Goal: Task Accomplishment & Management: Manage account settings

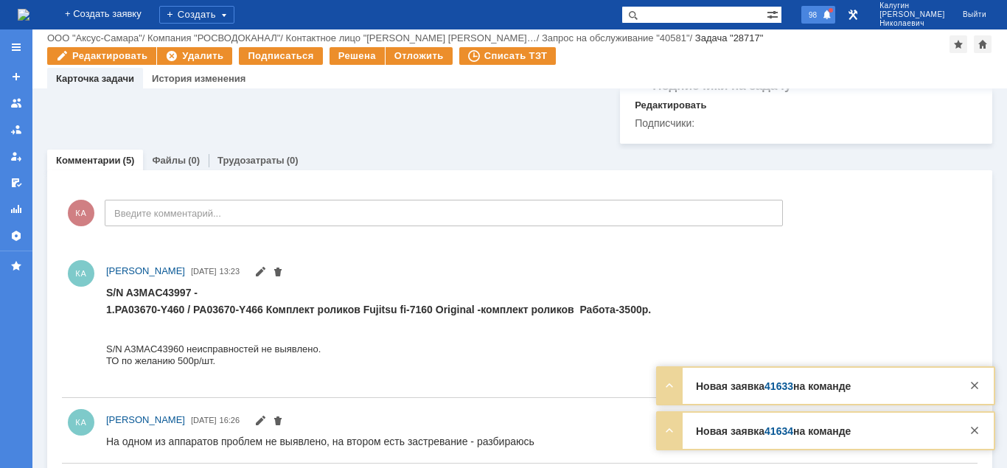
click at [822, 13] on span "98" at bounding box center [813, 15] width 17 height 10
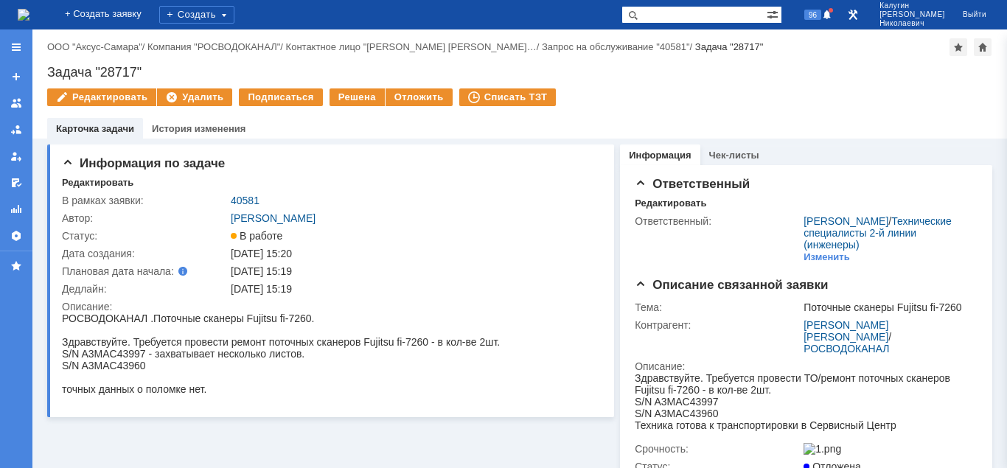
click at [653, 97] on div "Редактировать Удалить Подписаться Решена Отложить Списать ТЗТ" at bounding box center [519, 103] width 945 height 31
click at [700, 102] on div "Редактировать Удалить Подписаться Решена Отложить Списать ТЗТ" at bounding box center [519, 103] width 945 height 31
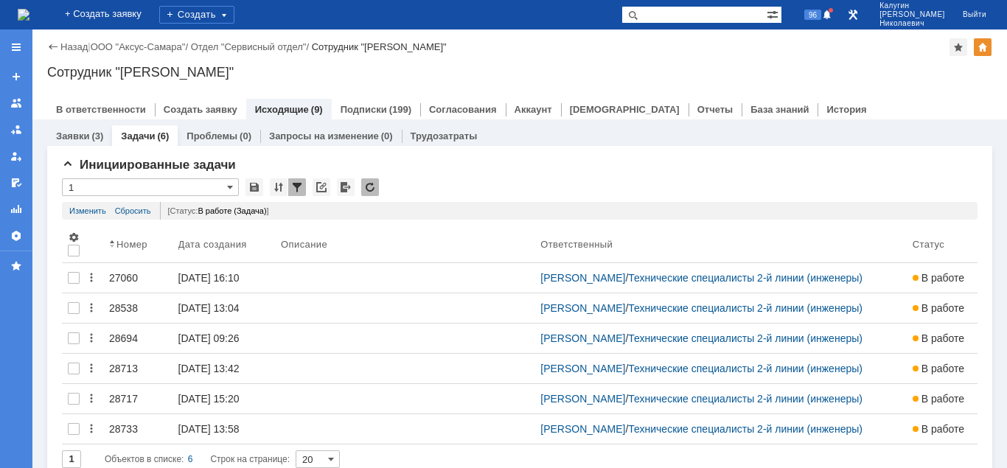
click at [10, 51] on div at bounding box center [16, 46] width 32 height 29
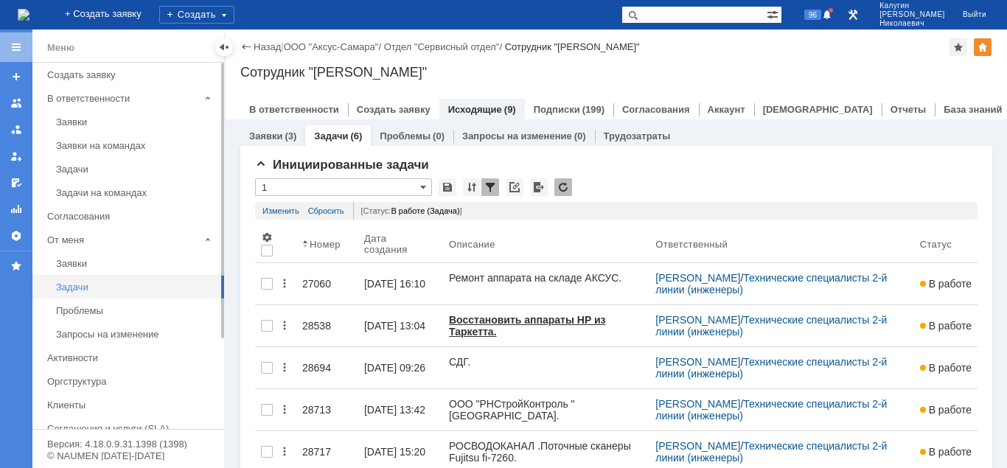
click at [85, 285] on div "Задачи" at bounding box center [135, 287] width 159 height 11
click at [223, 47] on div at bounding box center [224, 47] width 12 height 12
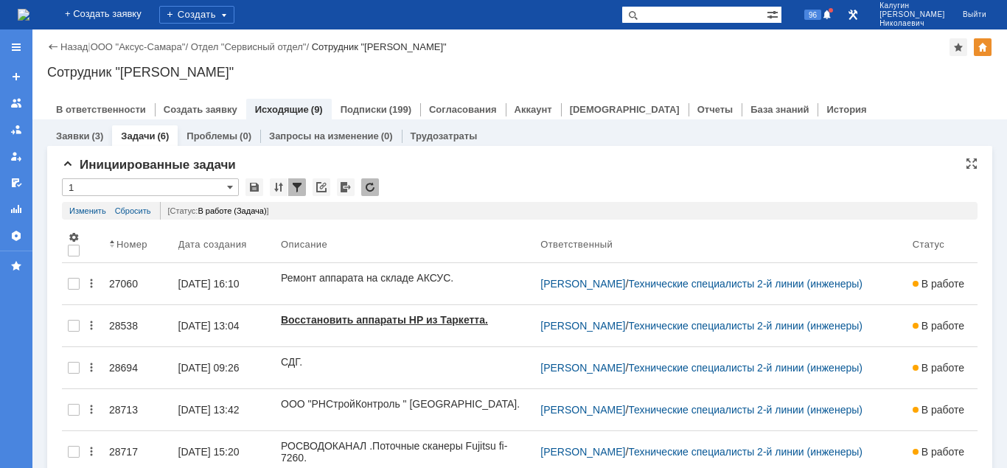
click at [126, 188] on input "1" at bounding box center [150, 187] width 177 height 18
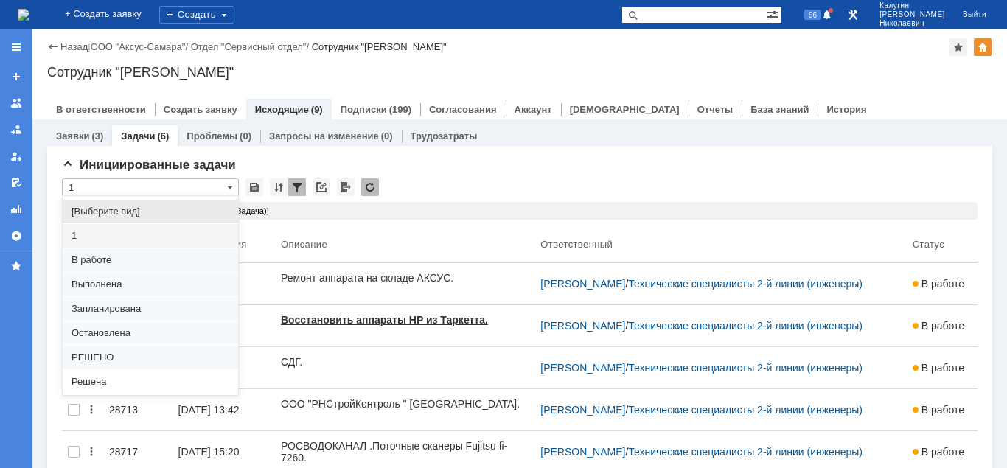
click at [131, 210] on span "[Выберите вид]" at bounding box center [151, 212] width 158 height 12
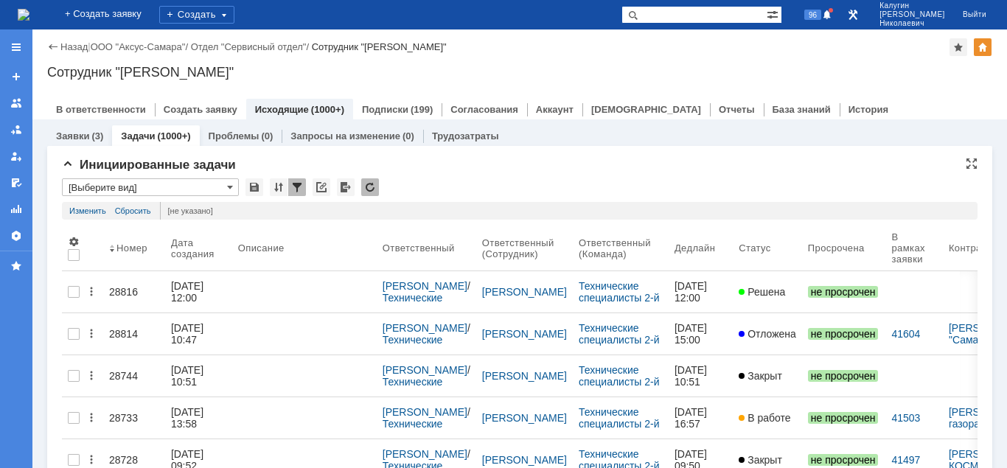
type input "[Выберите вид]"
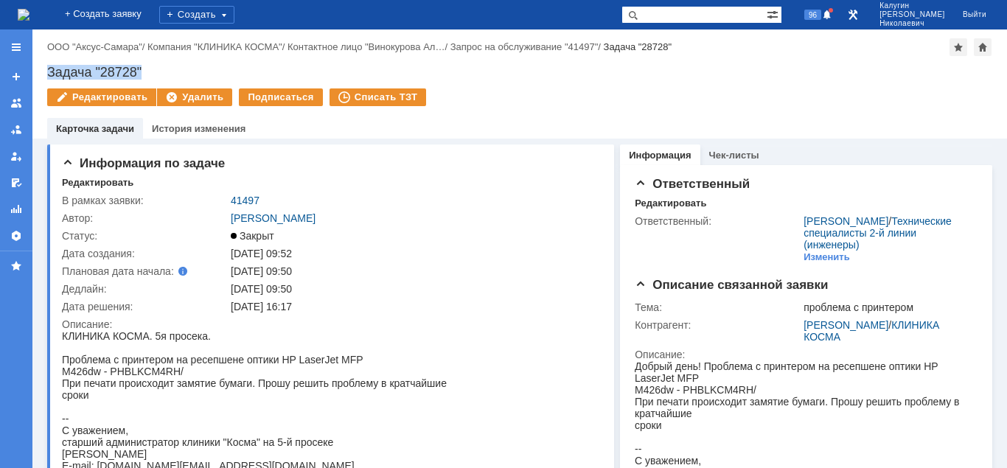
drag, startPoint x: 47, startPoint y: 71, endPoint x: 153, endPoint y: 72, distance: 106.2
click at [153, 72] on div "Задача "28728"" at bounding box center [519, 72] width 945 height 15
copy div "Задача "28728""
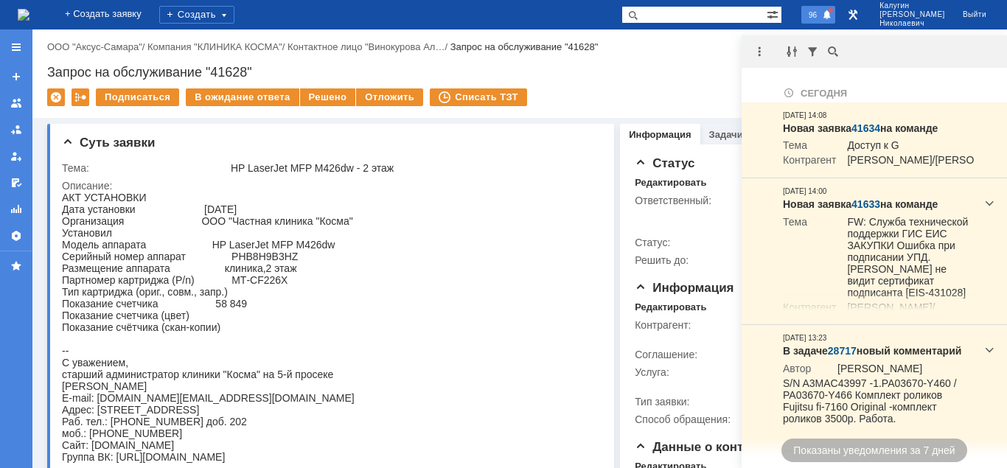
drag, startPoint x: 840, startPoint y: 12, endPoint x: 833, endPoint y: 24, distance: 13.9
click at [836, 13] on div "96" at bounding box center [819, 15] width 34 height 18
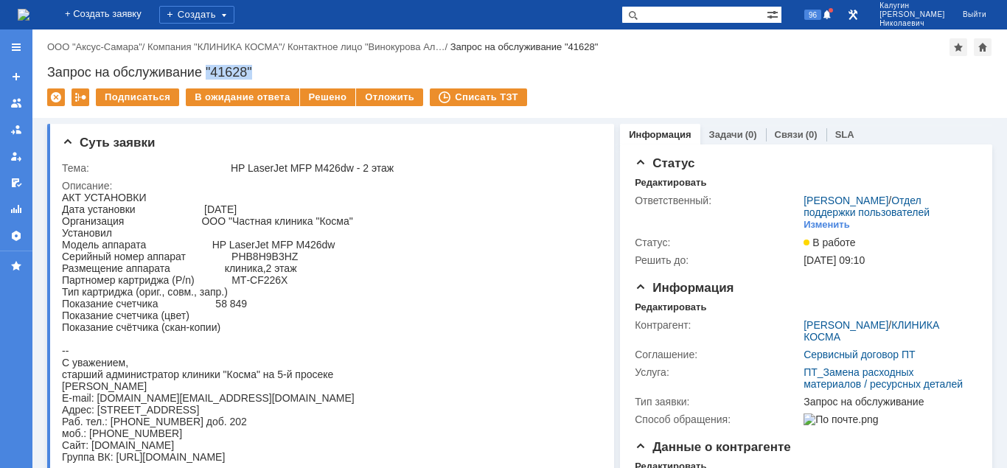
drag, startPoint x: 206, startPoint y: 66, endPoint x: 258, endPoint y: 74, distance: 52.3
click at [258, 74] on div "Запрос на обслуживание "41628"" at bounding box center [519, 72] width 945 height 15
copy div ""41628""
drag, startPoint x: 214, startPoint y: 313, endPoint x: 247, endPoint y: 314, distance: 33.2
click at [247, 314] on div "АКТ УСТАНОВКИ Дата установки 04.09.2025 Организация ООО "Частная клиника "Косма…" at bounding box center [208, 327] width 293 height 271
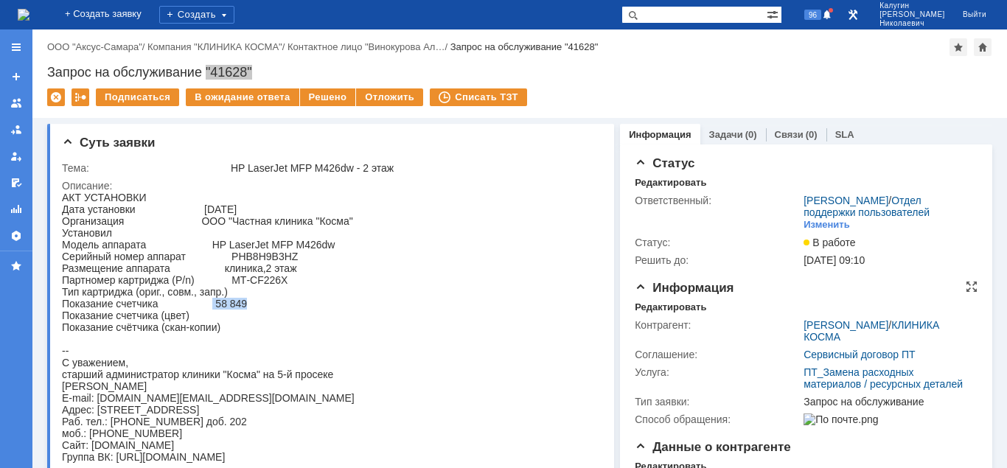
copy div "58 849"
click at [665, 305] on div "Редактировать" at bounding box center [671, 308] width 72 height 12
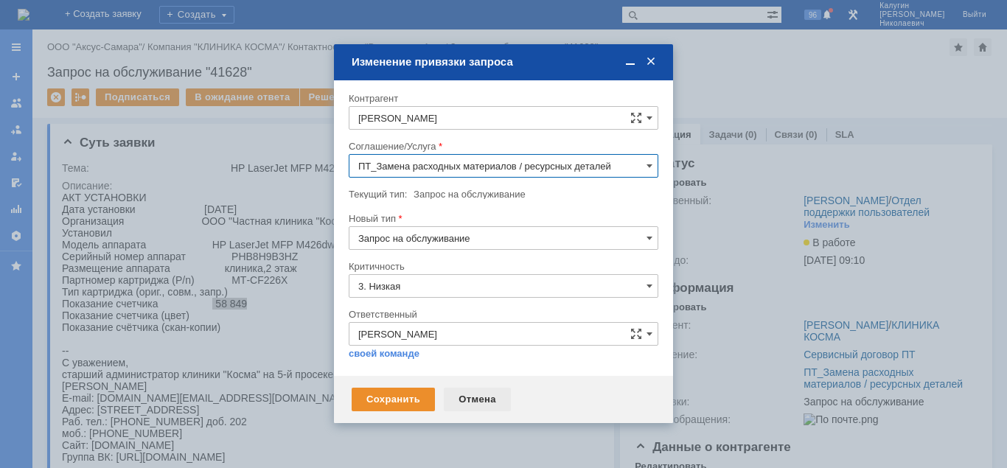
click at [471, 392] on div "Отмена" at bounding box center [477, 400] width 67 height 24
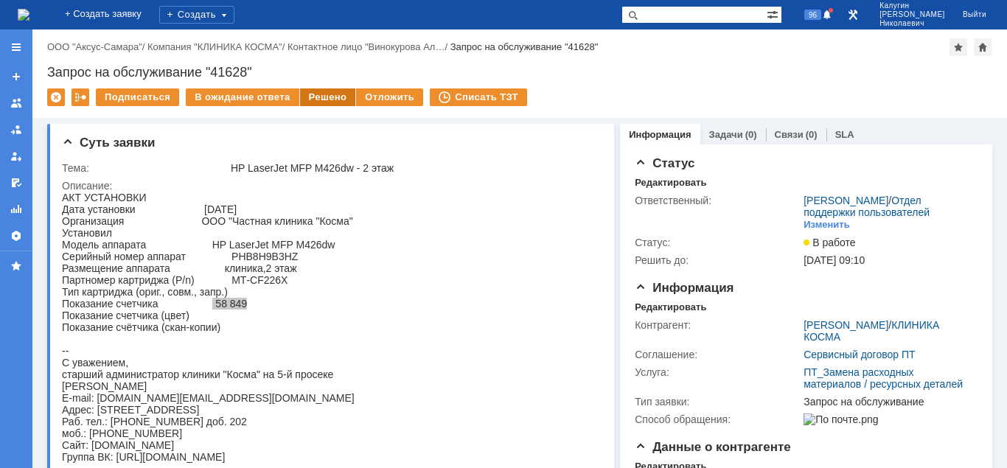
click at [319, 99] on div "Решено" at bounding box center [328, 97] width 56 height 18
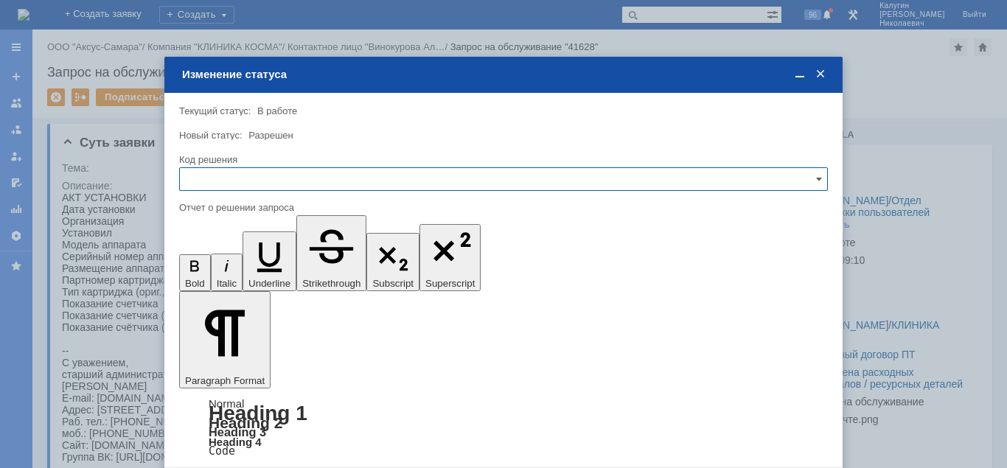
click at [282, 184] on input "text" at bounding box center [503, 179] width 649 height 24
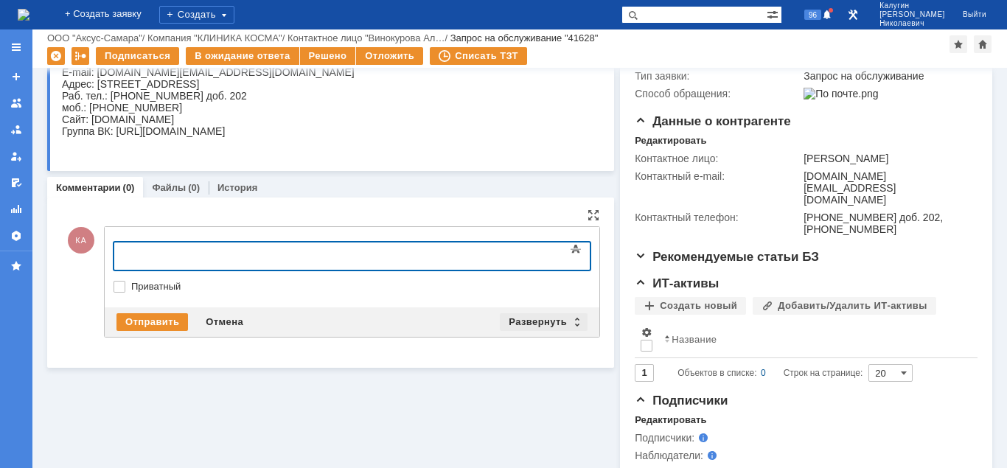
click at [535, 322] on div "Развернуть" at bounding box center [544, 322] width 88 height 18
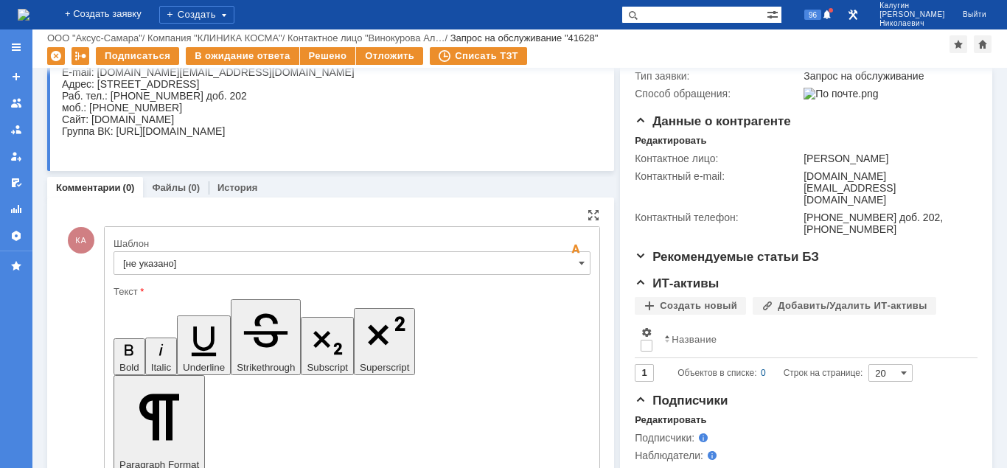
click at [441, 260] on input "[не указано]" at bounding box center [352, 263] width 477 height 24
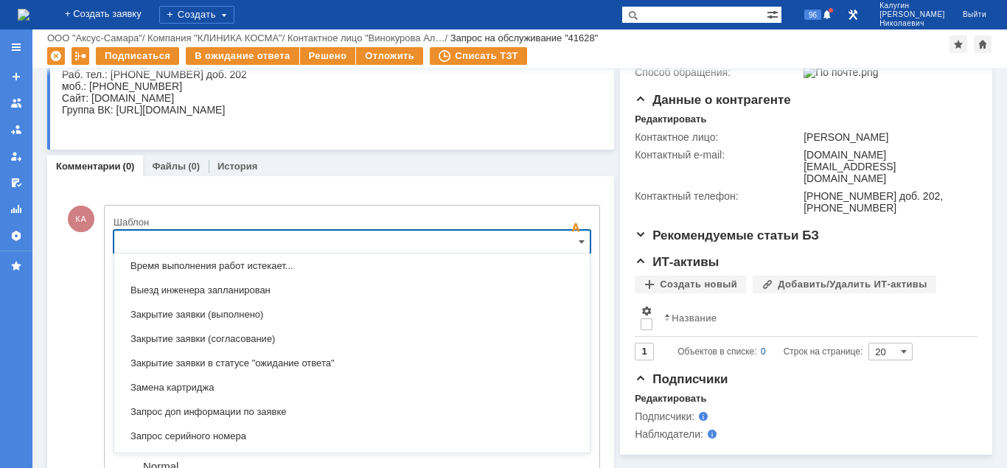
scroll to position [659, 0]
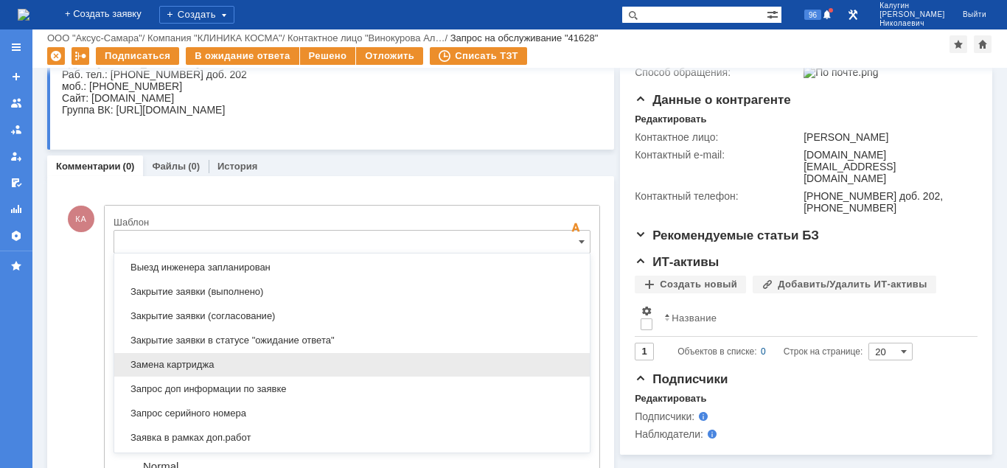
click at [263, 362] on span "Замена картриджа" at bounding box center [352, 365] width 458 height 12
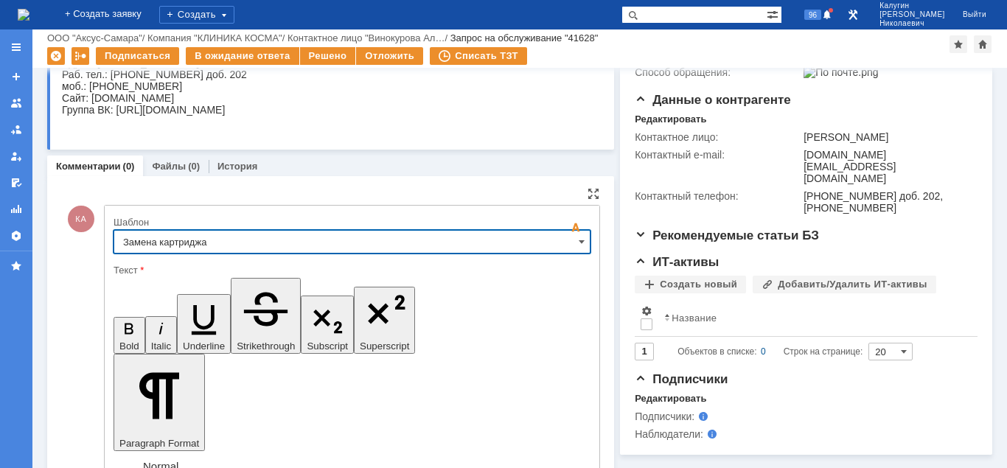
type input "Замена картриджа"
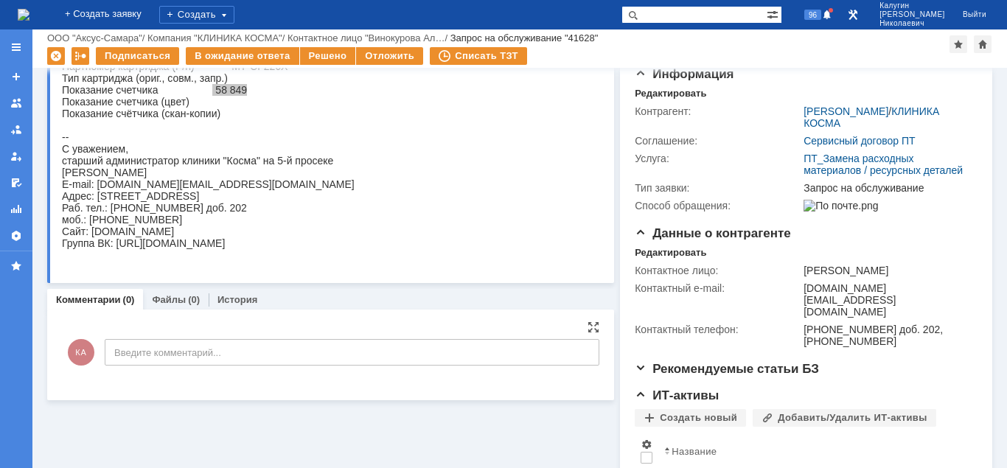
scroll to position [0, 0]
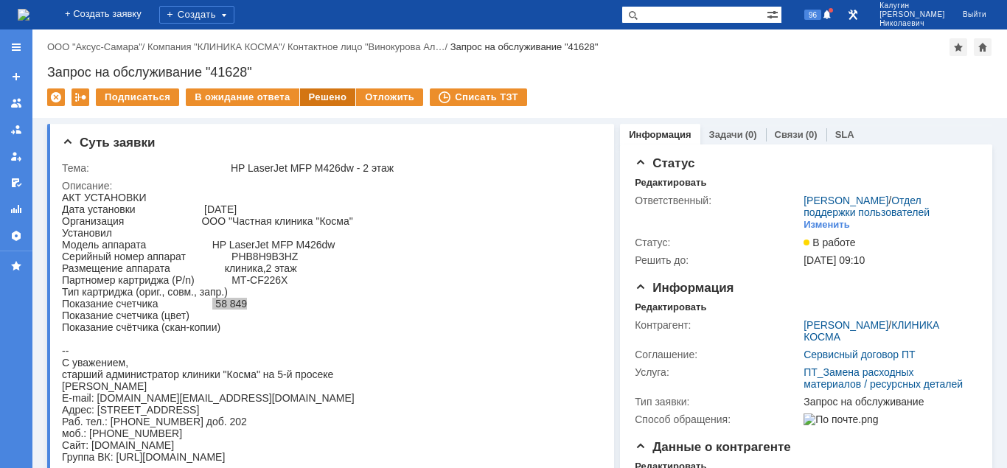
click at [312, 97] on div "Решено" at bounding box center [328, 97] width 56 height 18
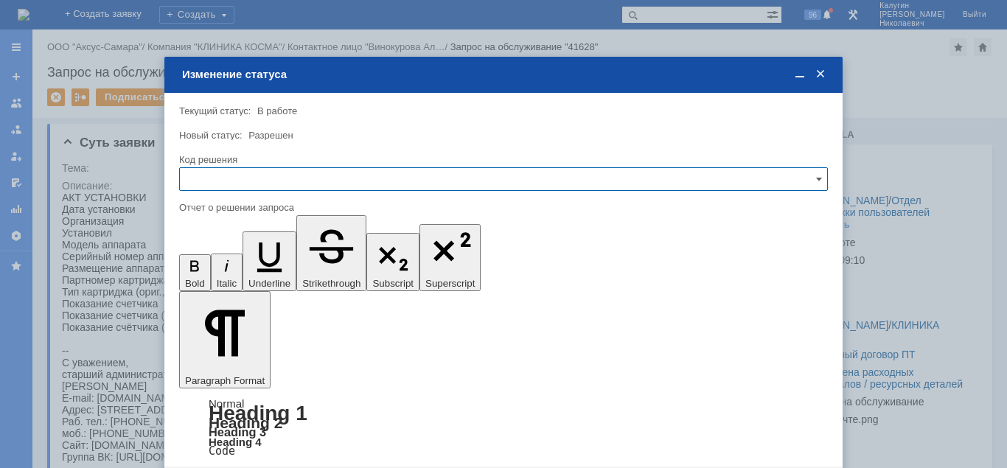
click at [284, 178] on input "text" at bounding box center [503, 179] width 649 height 24
click at [218, 282] on span "Решено" at bounding box center [504, 280] width 630 height 12
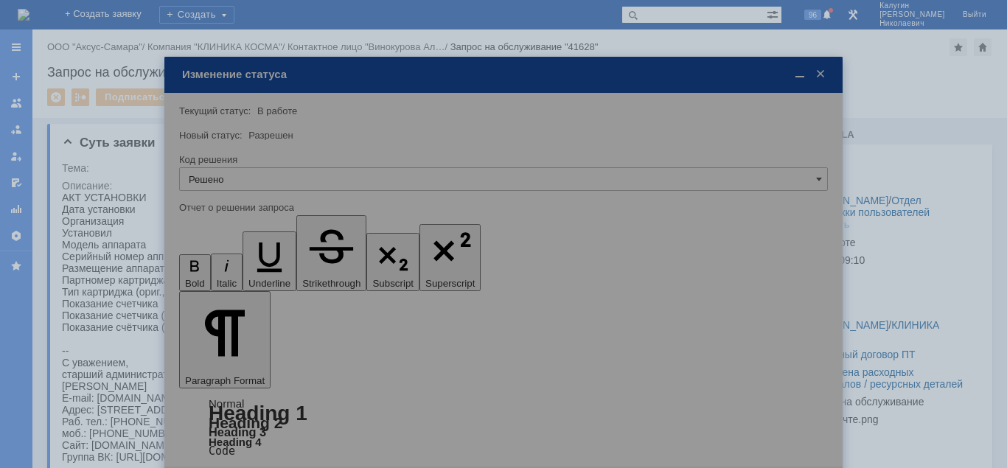
type input "Решено"
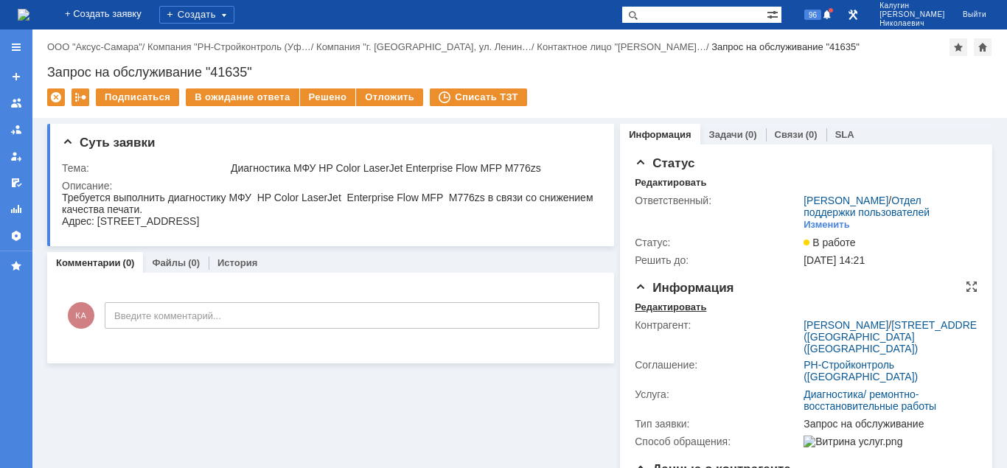
click at [650, 307] on div "Редактировать" at bounding box center [671, 308] width 72 height 12
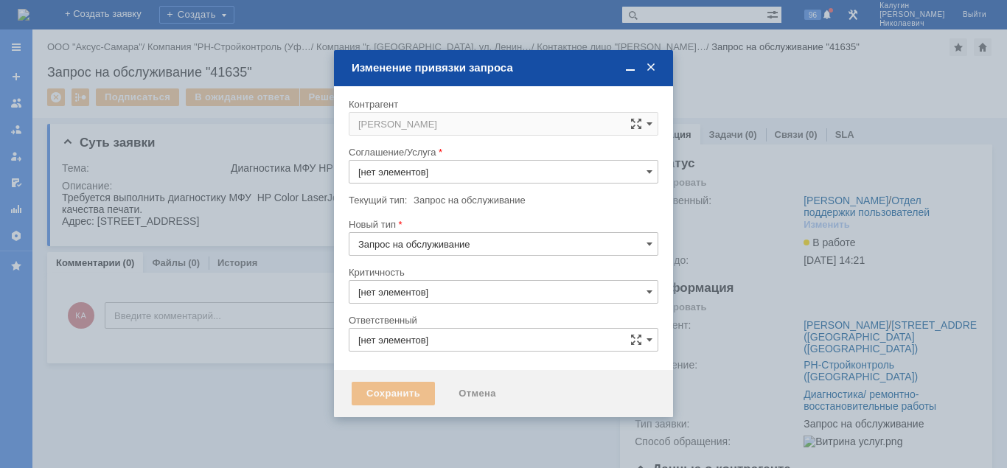
type input "Диагностика/ ремонтно-восстановительные работы"
type input "3. Низкая"
type input "[PERSON_NAME]"
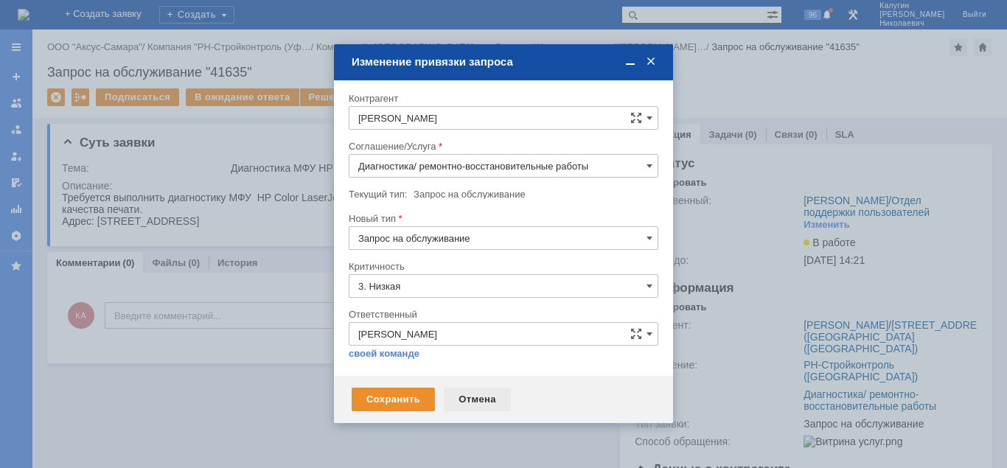
click at [476, 399] on div "Отмена" at bounding box center [477, 400] width 67 height 24
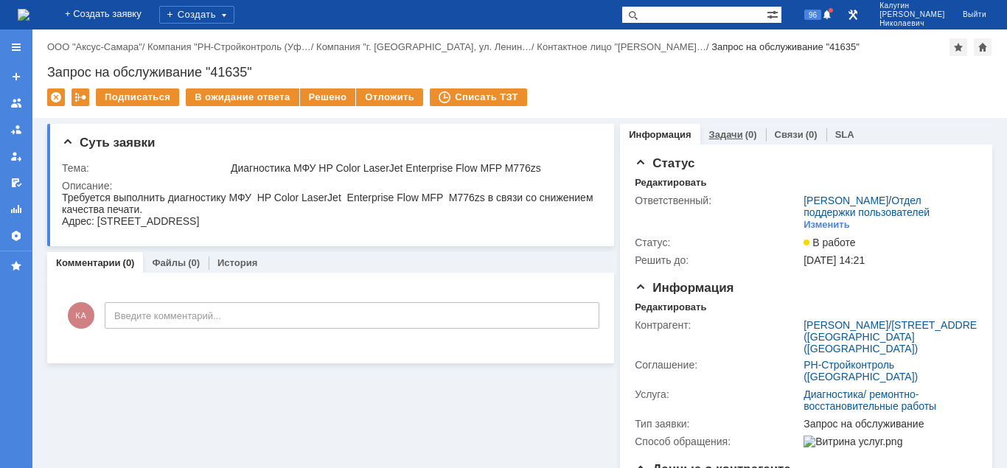
click at [726, 133] on link "Задачи" at bounding box center [726, 134] width 34 height 11
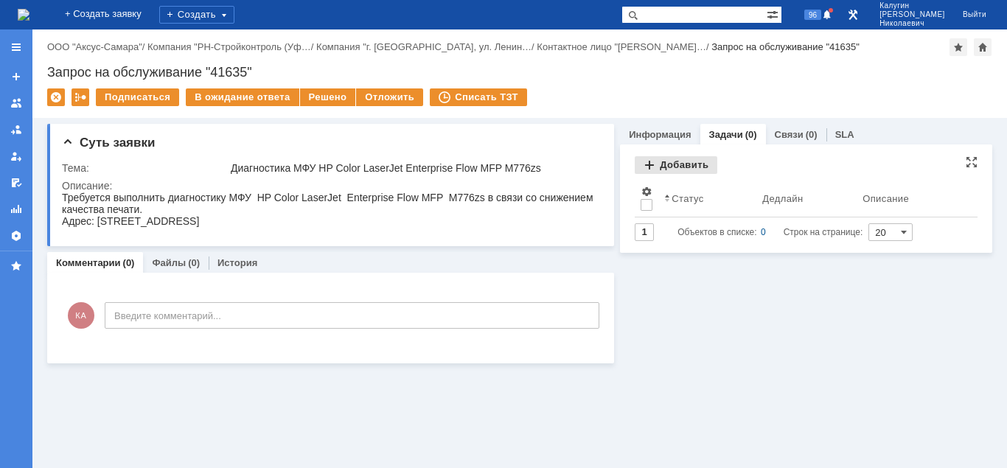
click at [684, 165] on div "Добавить" at bounding box center [676, 165] width 83 height 18
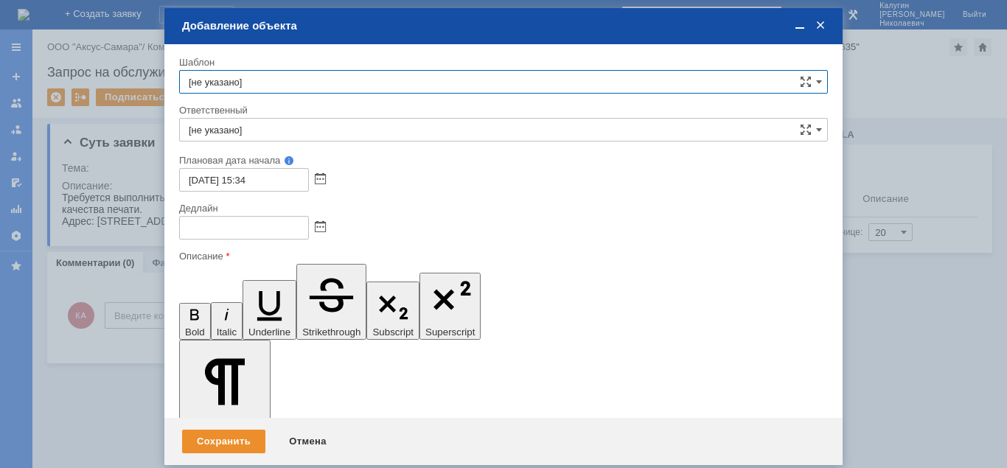
click at [316, 132] on input "[не указано]" at bounding box center [503, 130] width 649 height 24
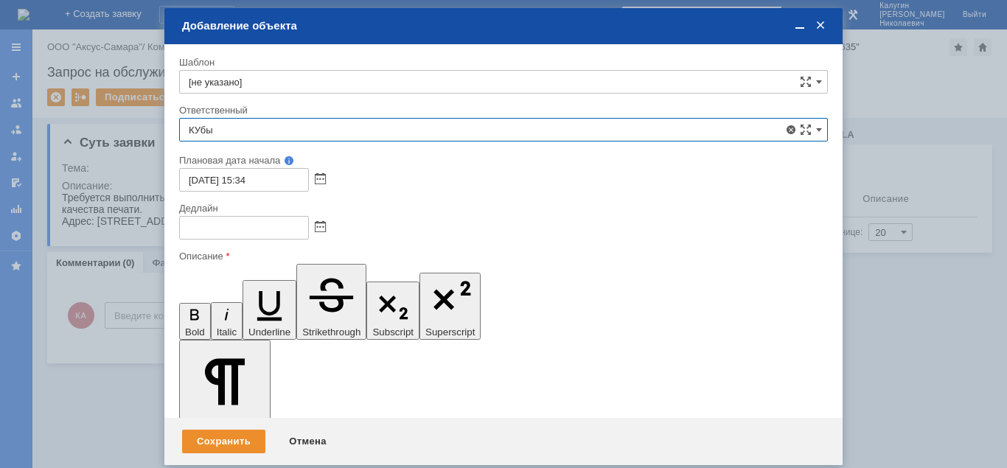
click at [299, 232] on span "Кубышкин Александр Анатольевич" at bounding box center [504, 238] width 630 height 12
type input "Кубышкин Александр Анатольевич"
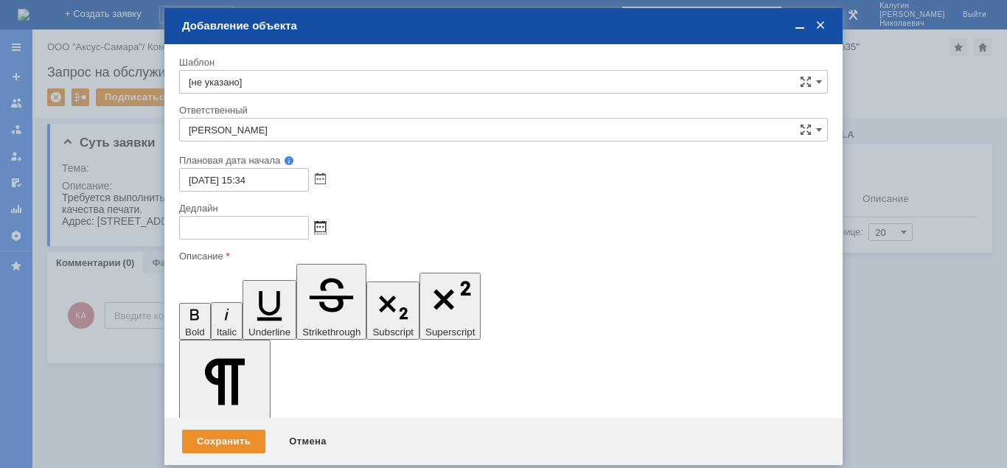
click at [319, 229] on span at bounding box center [320, 228] width 11 height 12
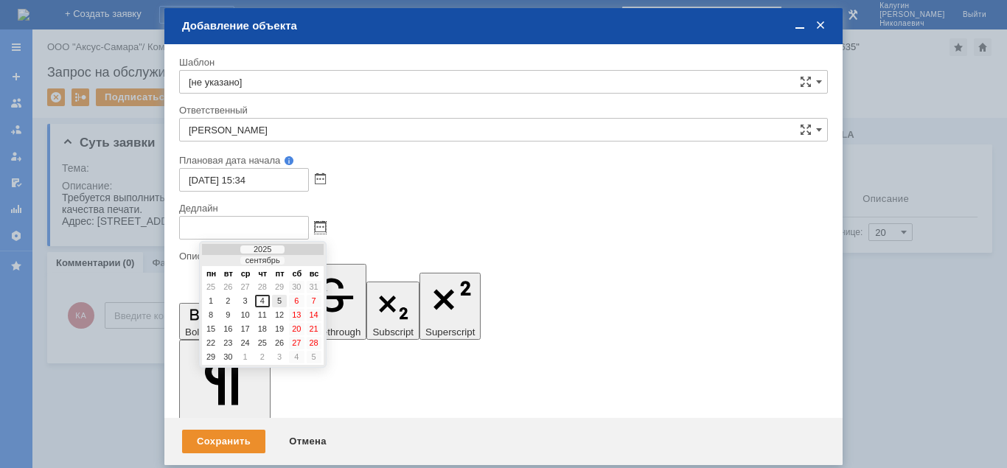
drag, startPoint x: 279, startPoint y: 299, endPoint x: 97, endPoint y: 7, distance: 344.8
click at [279, 299] on div "5" at bounding box center [279, 301] width 15 height 13
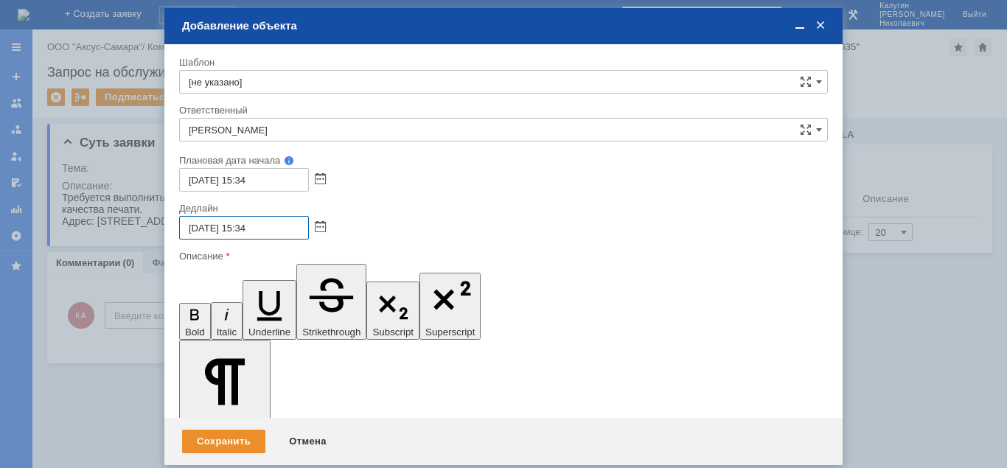
click at [247, 231] on input "05.09.2025 15:34" at bounding box center [244, 228] width 130 height 24
drag, startPoint x: 264, startPoint y: 228, endPoint x: 252, endPoint y: 227, distance: 11.8
click at [252, 227] on input "05.09.2025 17:34" at bounding box center [244, 228] width 130 height 24
type input "05.09.2025 17:00"
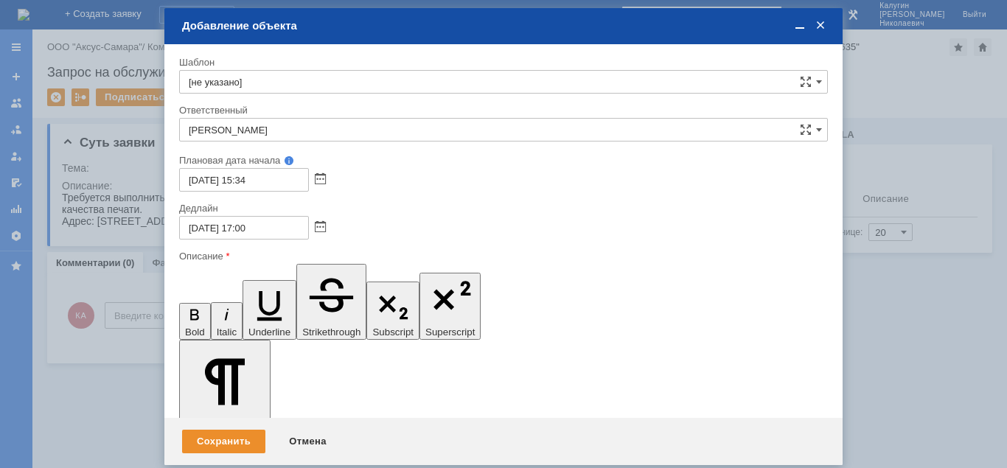
click at [246, 438] on div "Сохранить" at bounding box center [223, 442] width 83 height 24
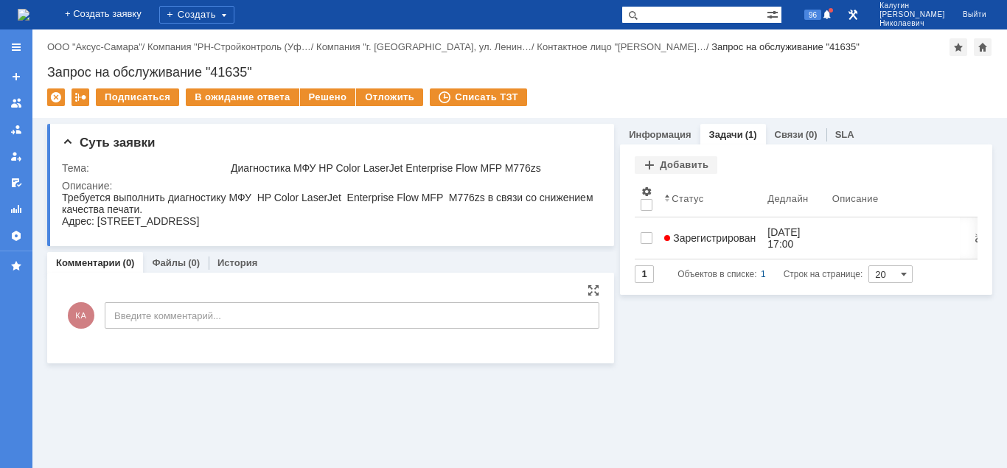
scroll to position [0, 0]
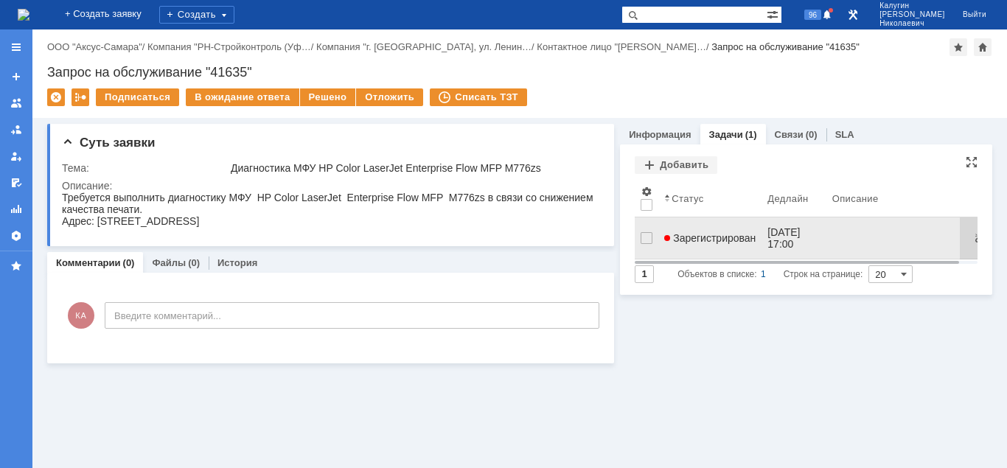
click at [701, 232] on span "Зарегистрирован" at bounding box center [709, 238] width 91 height 12
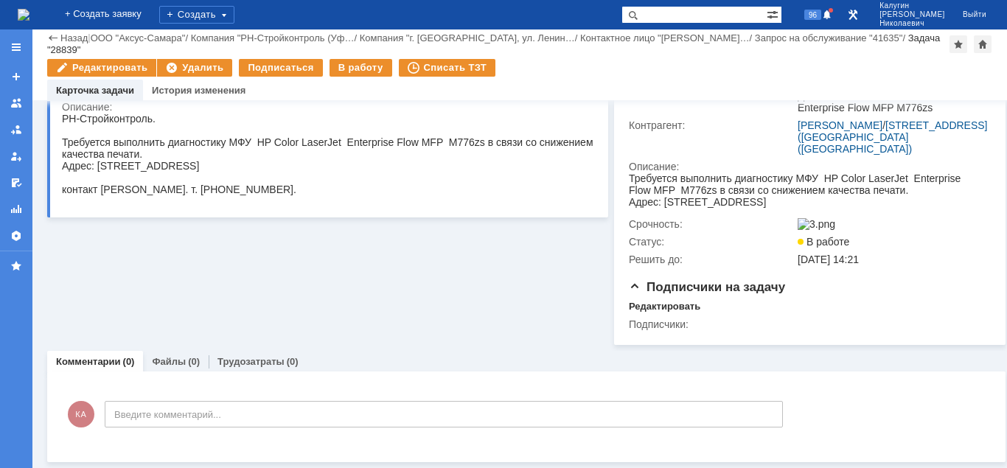
scroll to position [191, 0]
click at [164, 366] on link "Файлы" at bounding box center [169, 361] width 34 height 11
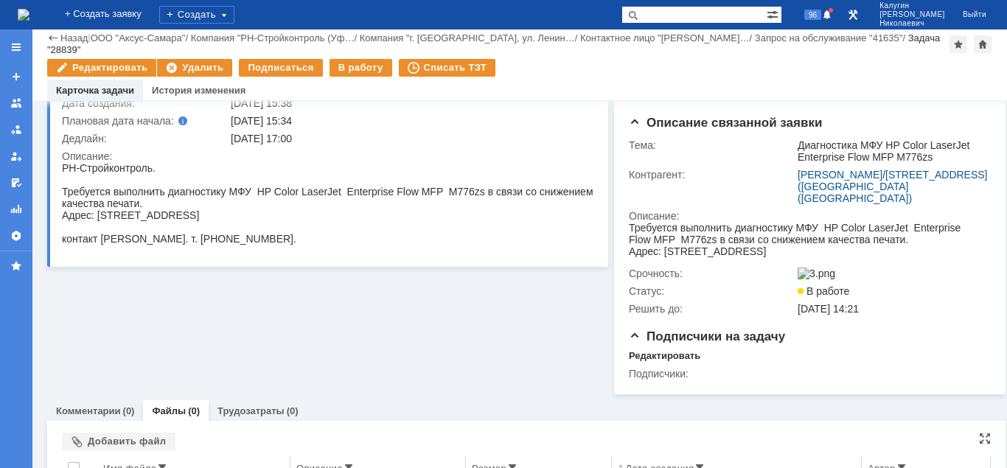
scroll to position [195, 0]
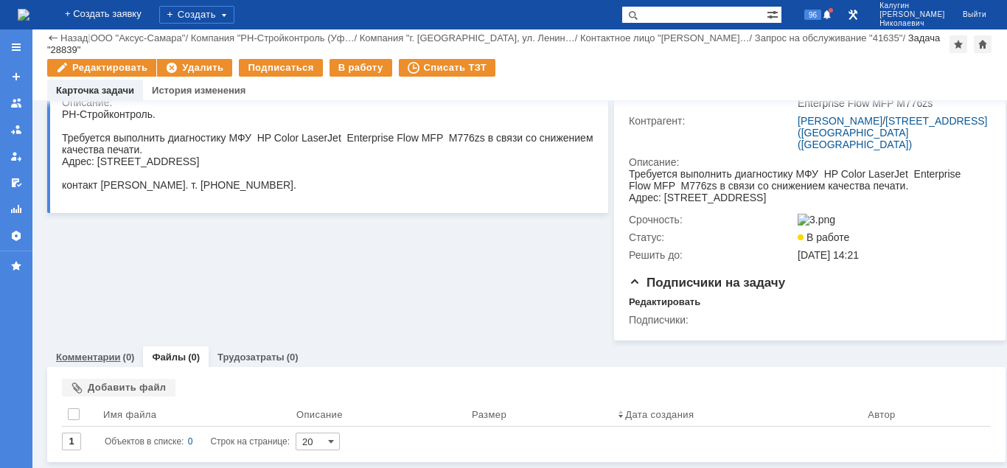
click at [120, 358] on div "Комментарии (0)" at bounding box center [95, 358] width 78 height 10
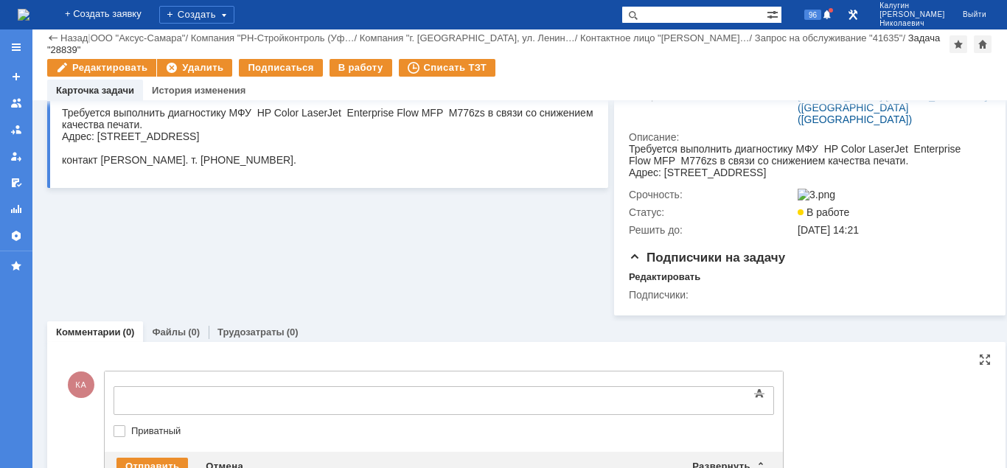
click at [158, 391] on body at bounding box center [233, 399] width 221 height 25
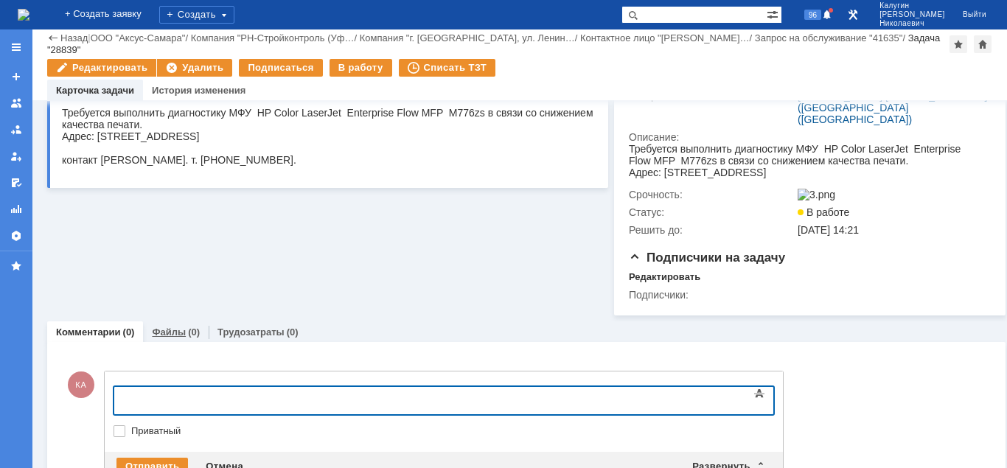
click at [156, 338] on link "Файлы" at bounding box center [169, 332] width 34 height 11
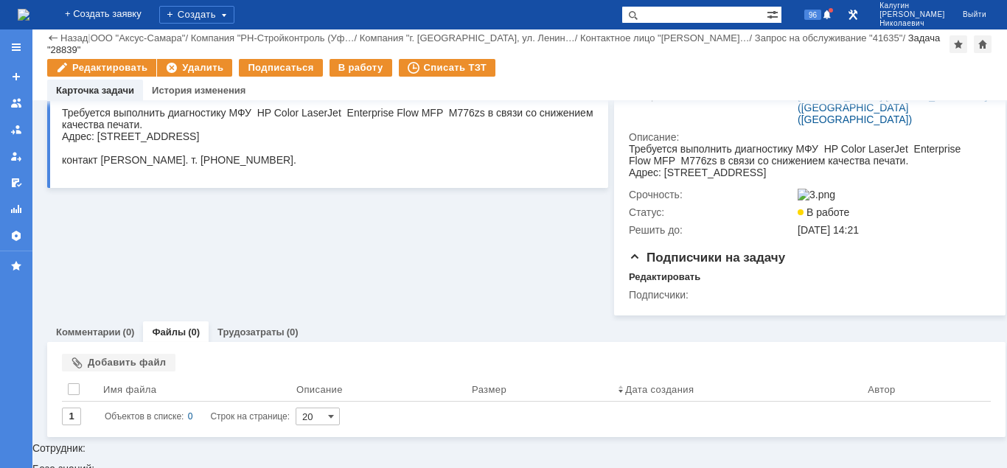
scroll to position [195, 0]
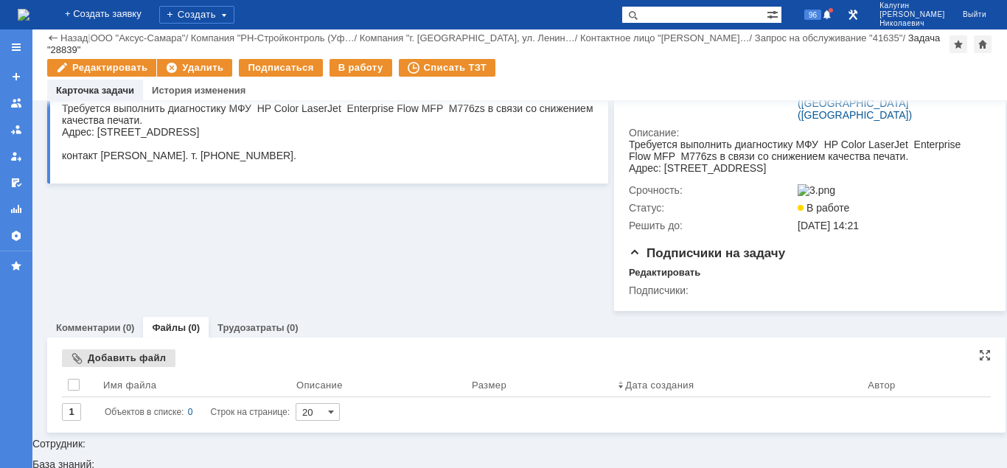
click at [121, 367] on div "Добавить файл" at bounding box center [119, 359] width 114 height 18
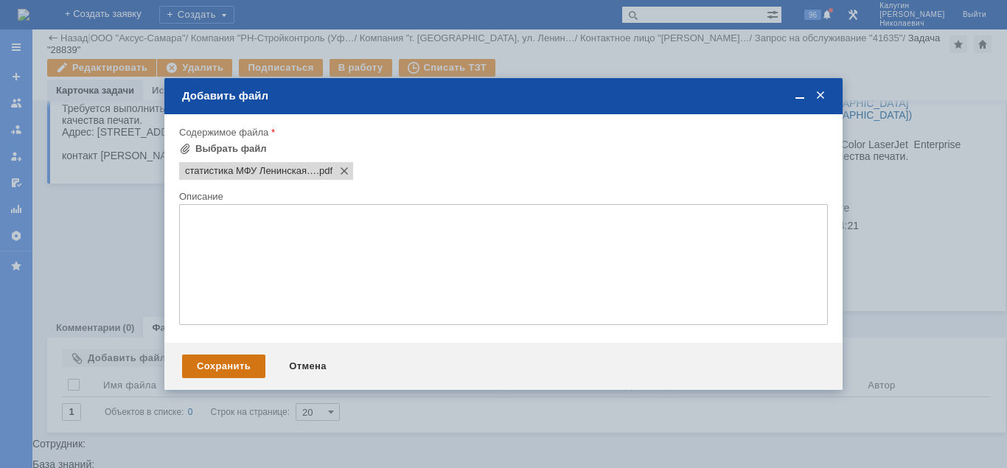
click at [217, 363] on div "Сохранить" at bounding box center [223, 367] width 83 height 24
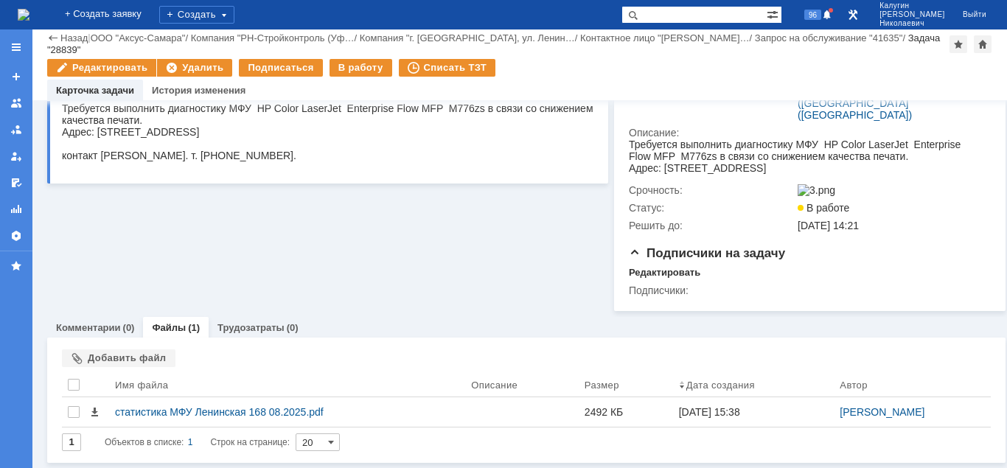
scroll to position [0, 0]
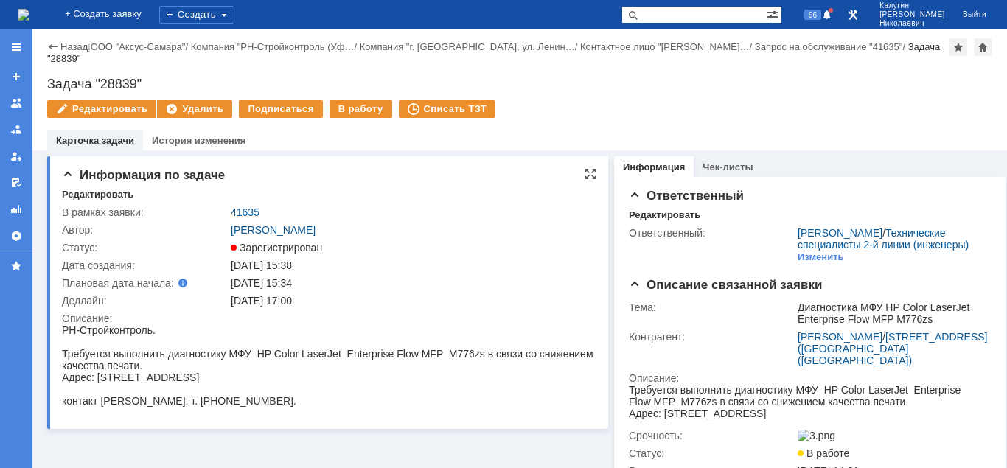
click at [239, 206] on link "41635" at bounding box center [245, 212] width 29 height 12
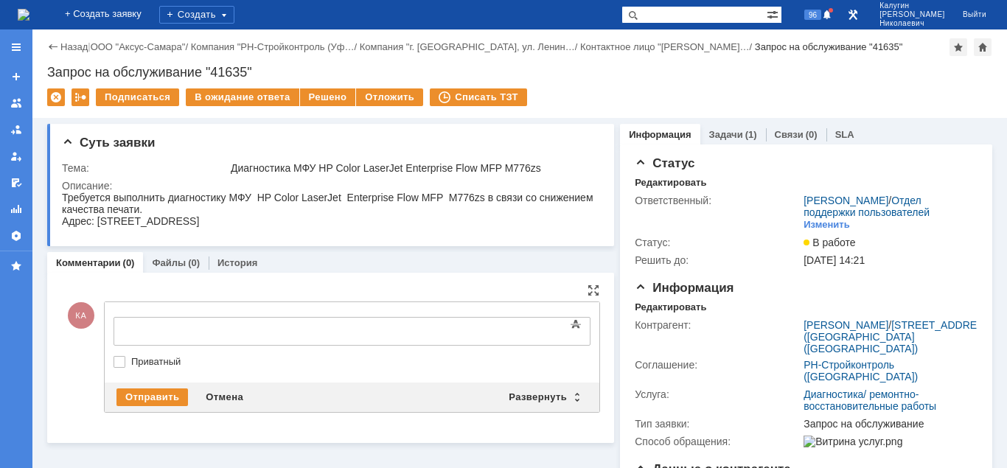
click at [147, 330] on div at bounding box center [233, 330] width 209 height 12
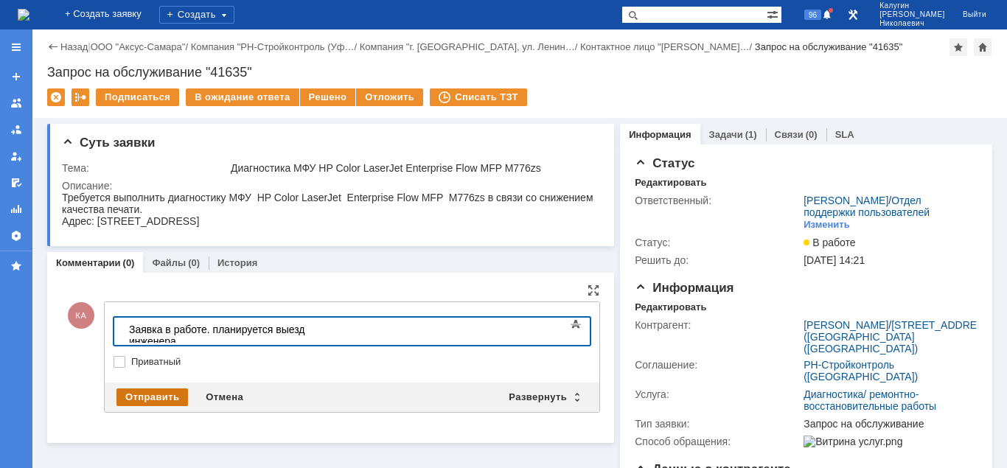
click at [126, 397] on div "Отправить" at bounding box center [153, 398] width 72 height 18
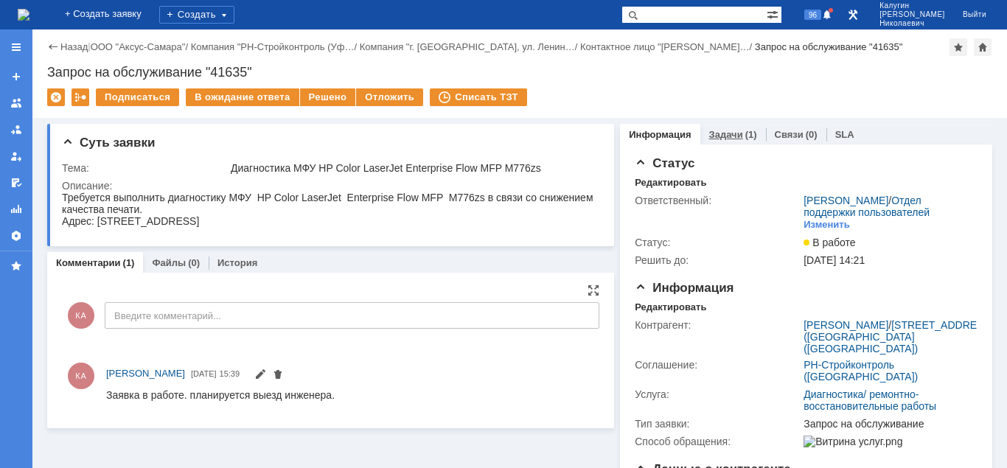
click at [722, 133] on link "Задачи" at bounding box center [726, 134] width 34 height 11
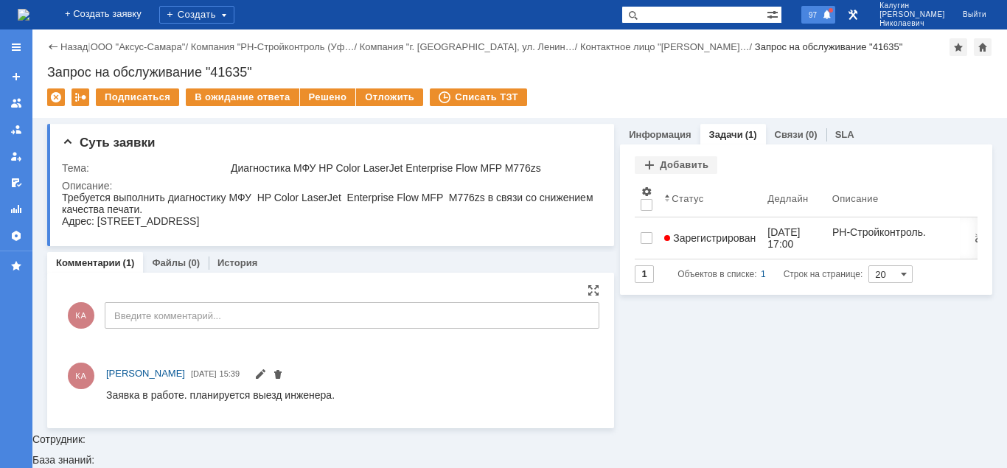
click at [822, 18] on span "97" at bounding box center [813, 15] width 17 height 10
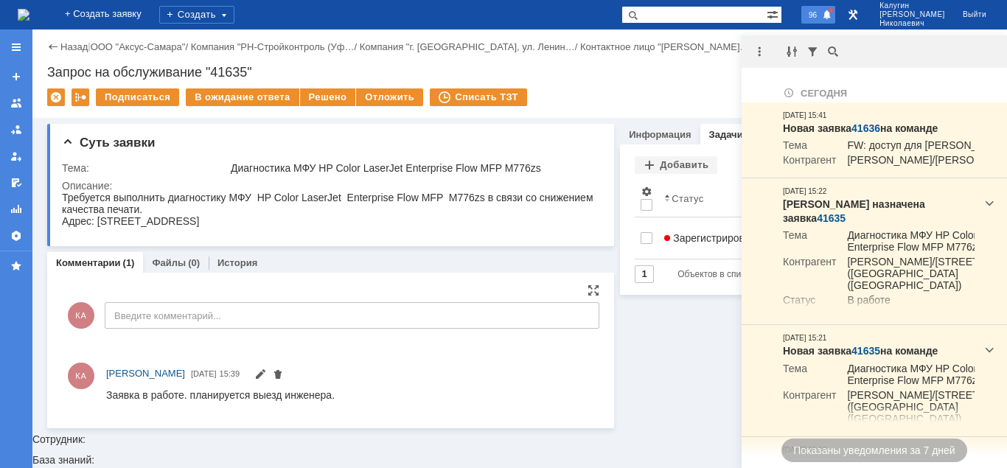
click at [822, 12] on span "96" at bounding box center [813, 15] width 17 height 10
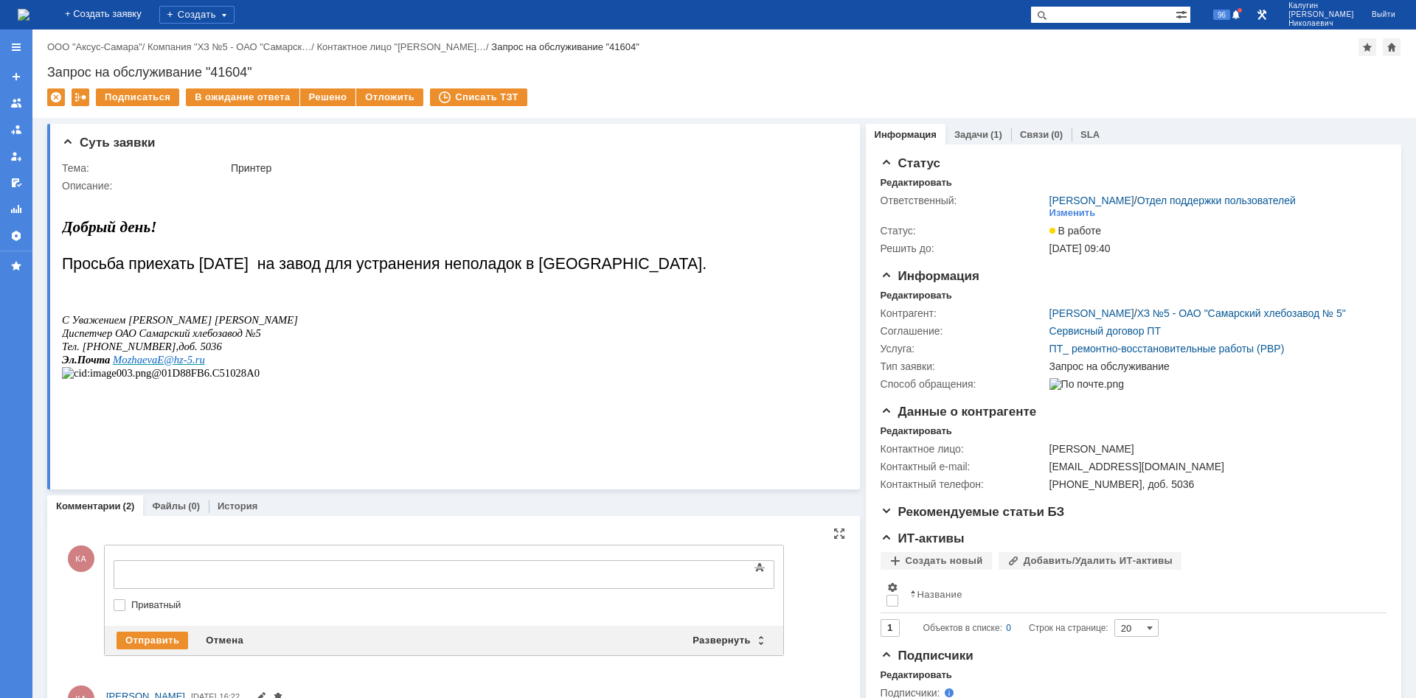
click at [150, 462] on div at bounding box center [233, 573] width 209 height 12
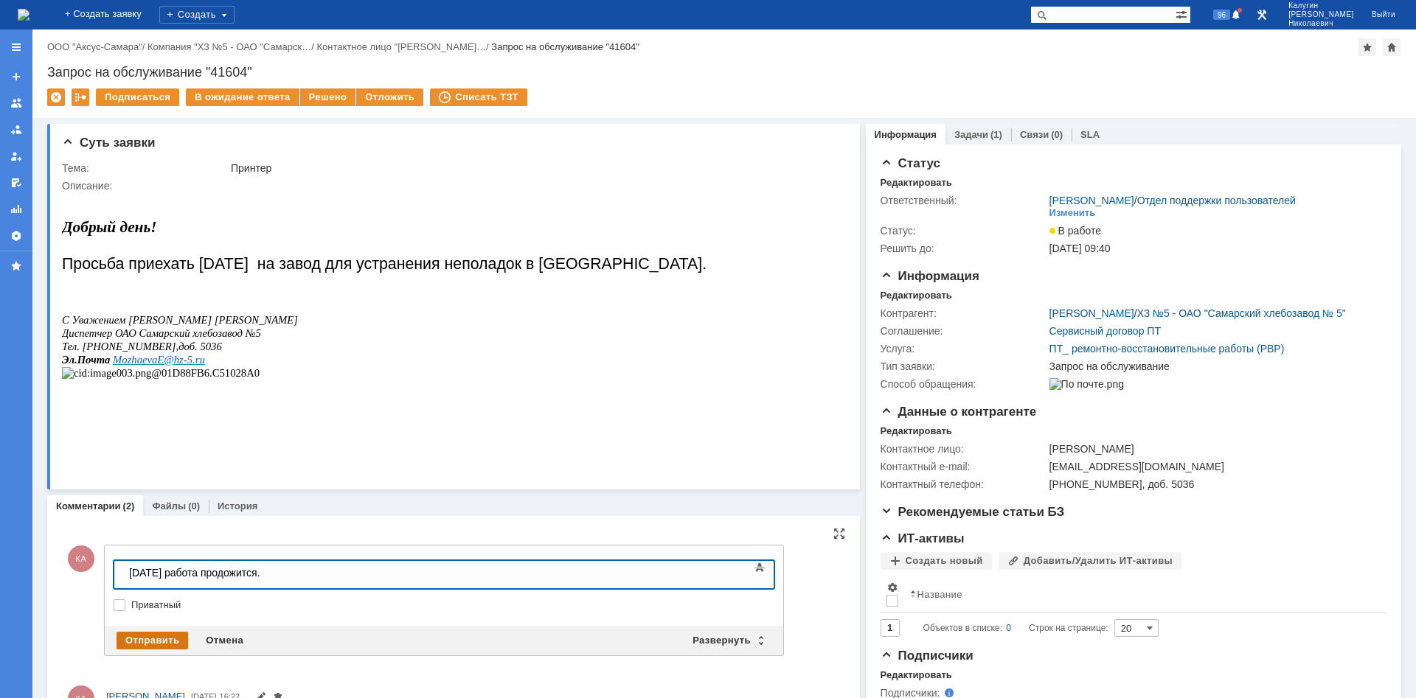
click at [142, 462] on div "Отправить" at bounding box center [153, 641] width 72 height 18
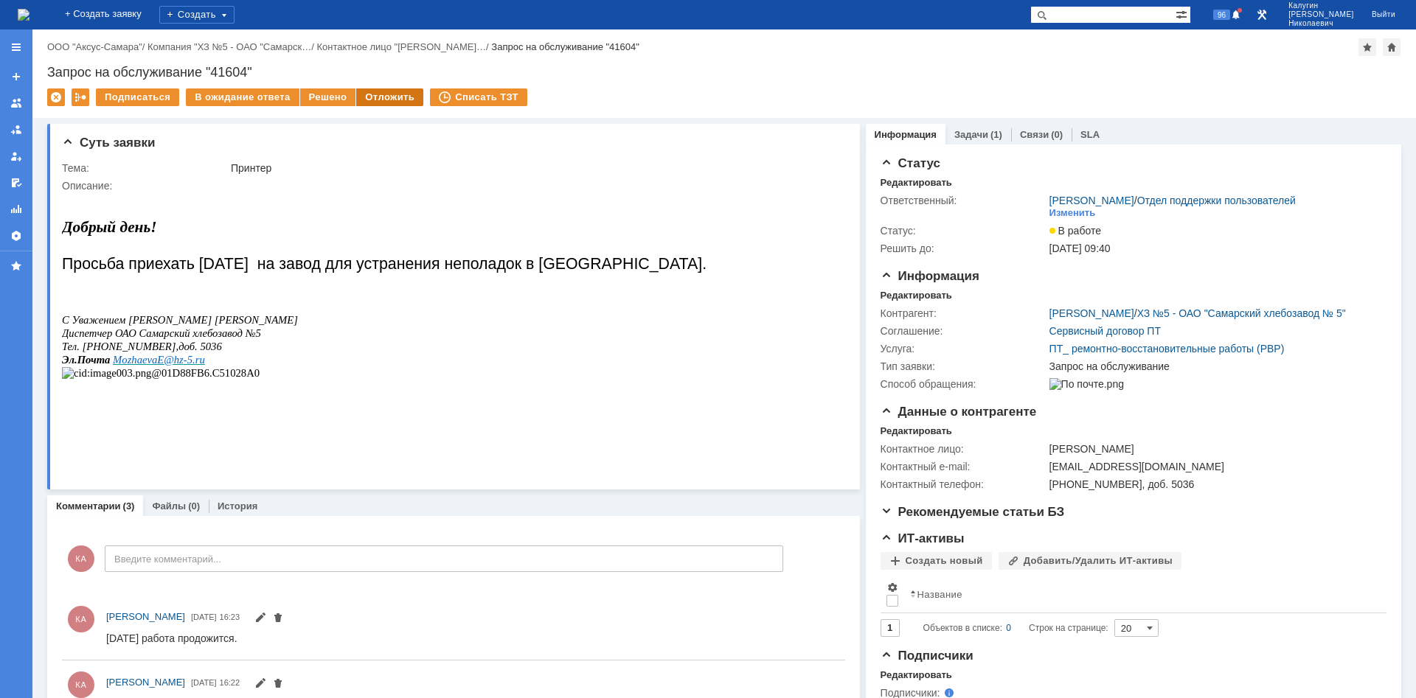
click at [389, 100] on div "Отложить" at bounding box center [389, 97] width 67 height 18
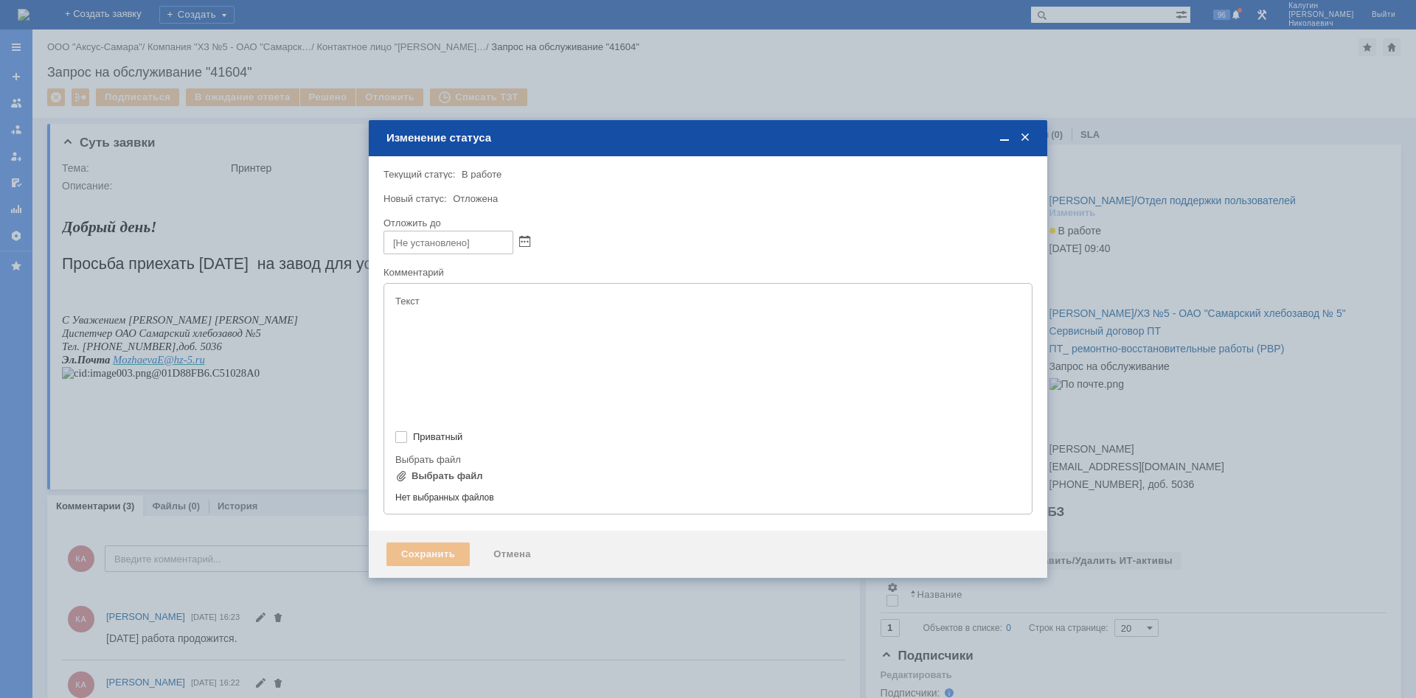
type input "[не указано]"
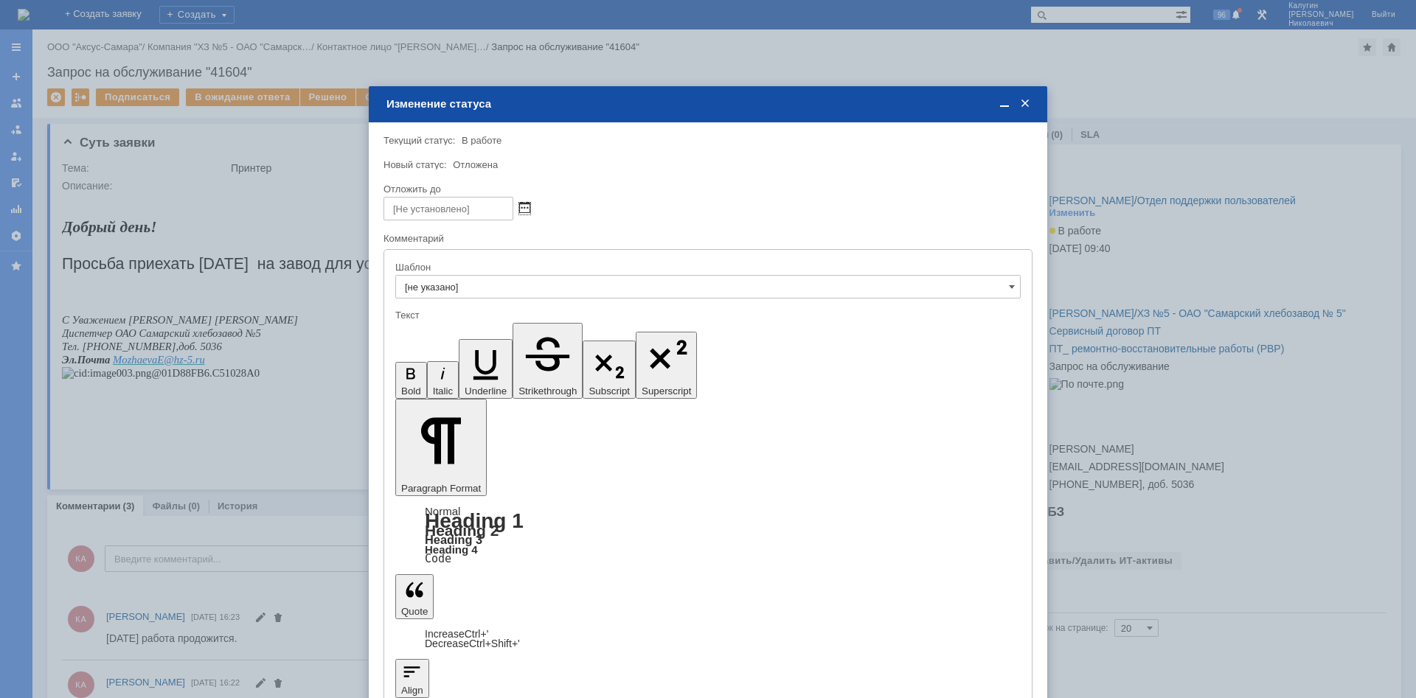
click at [525, 205] on span at bounding box center [524, 209] width 11 height 12
click at [485, 281] on div "5" at bounding box center [483, 282] width 15 height 13
type input "[DATE] 16:23"
